Goal: Subscribe to service/newsletter

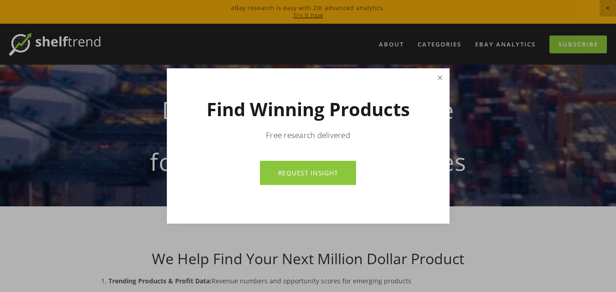
click at [439, 76] on link "Close" at bounding box center [440, 78] width 16 height 16
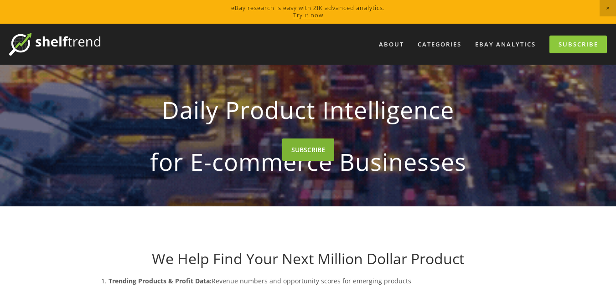
click at [303, 149] on link "SUBSCRIBE" at bounding box center [308, 150] width 52 height 22
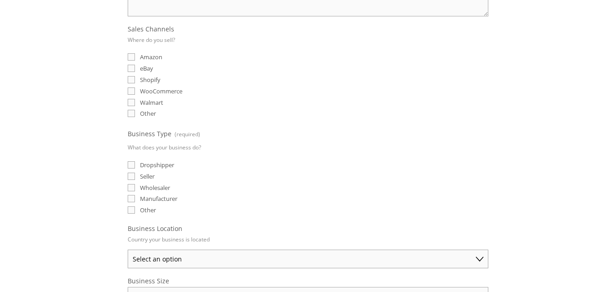
scroll to position [273, 0]
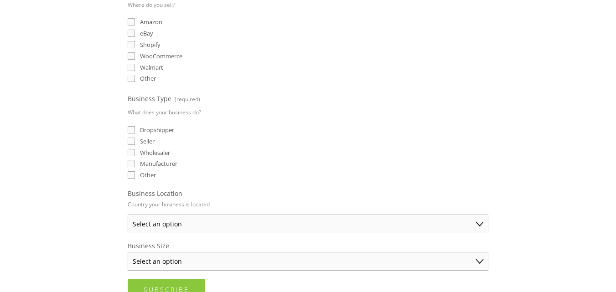
click at [133, 130] on input "Dropshipper" at bounding box center [131, 129] width 7 height 7
checkbox input "true"
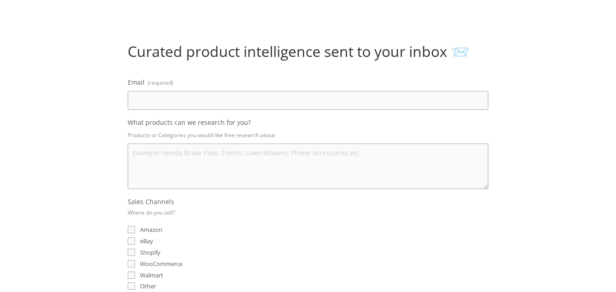
scroll to position [0, 0]
